Goal: Information Seeking & Learning: Learn about a topic

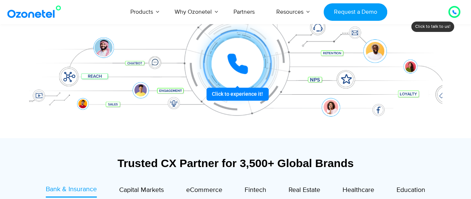
scroll to position [223, 0]
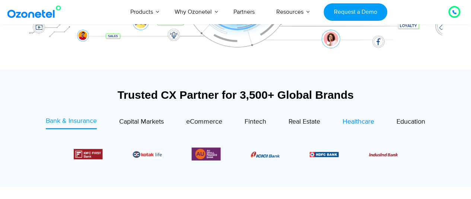
click at [350, 122] on span "Healthcare" at bounding box center [358, 122] width 32 height 8
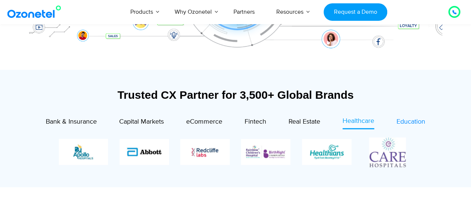
click at [404, 122] on span "Education" at bounding box center [410, 122] width 29 height 8
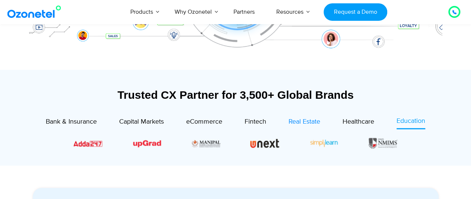
click at [314, 122] on span "Real Estate" at bounding box center [304, 122] width 32 height 8
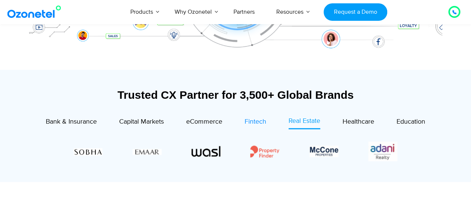
click at [253, 122] on span "Fintech" at bounding box center [256, 122] width 22 height 8
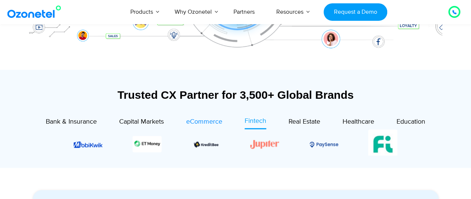
click at [209, 121] on span "eCommerce" at bounding box center [204, 122] width 36 height 8
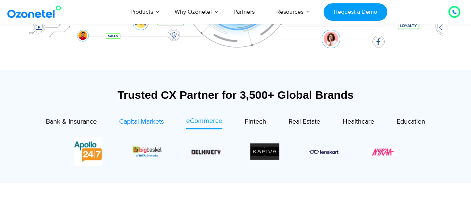
click at [134, 122] on span "Capital Markets" at bounding box center [141, 122] width 45 height 8
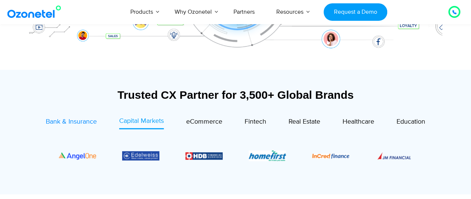
click at [60, 121] on span "Bank & Insurance" at bounding box center [71, 122] width 51 height 8
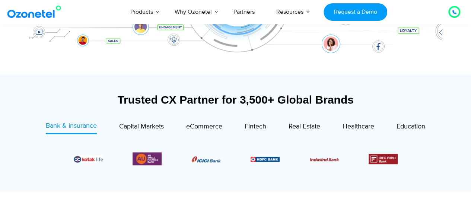
scroll to position [74, 0]
